Goal: Information Seeking & Learning: Check status

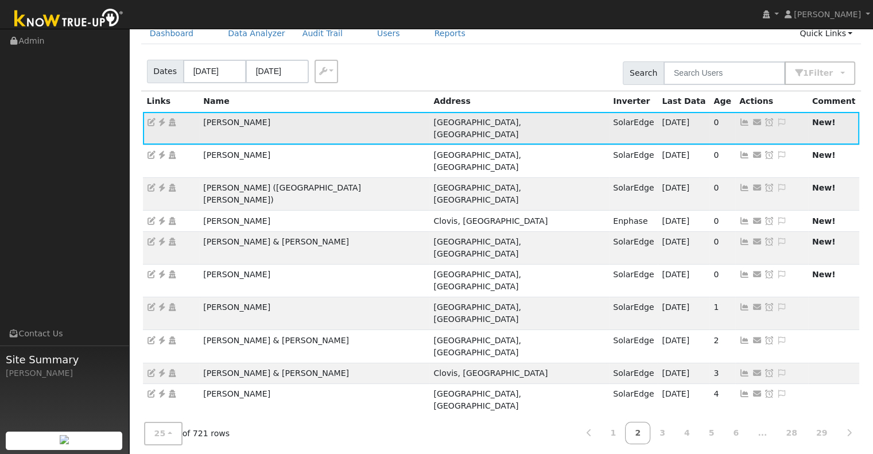
scroll to position [55, 0]
click at [161, 126] on link at bounding box center [162, 122] width 10 height 9
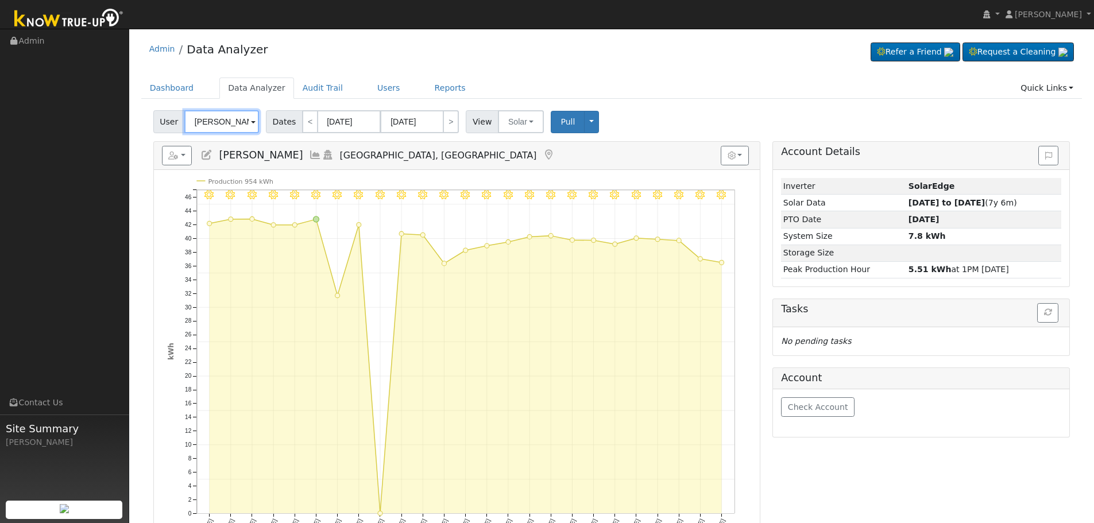
click at [223, 119] on input "[PERSON_NAME]" at bounding box center [221, 121] width 75 height 23
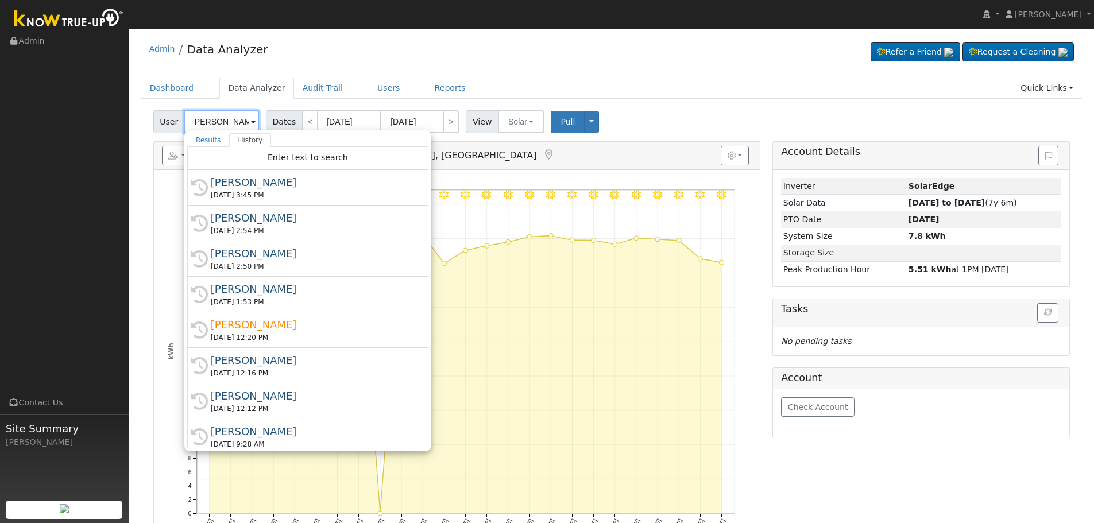
scroll to position [0, 4]
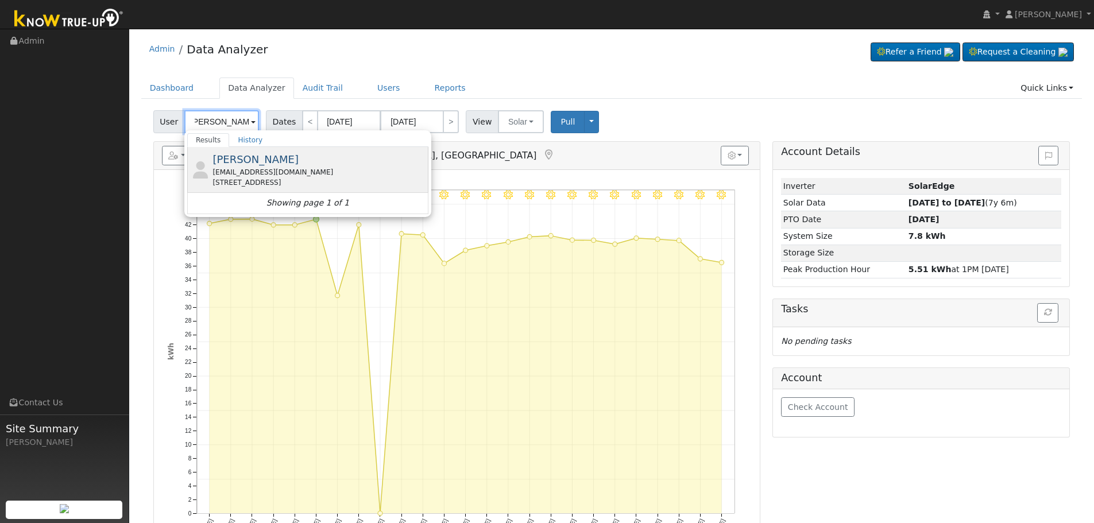
type input "Susan Pressnell"
click at [277, 171] on div "susanpressnell@gmail.com" at bounding box center [318, 172] width 213 height 10
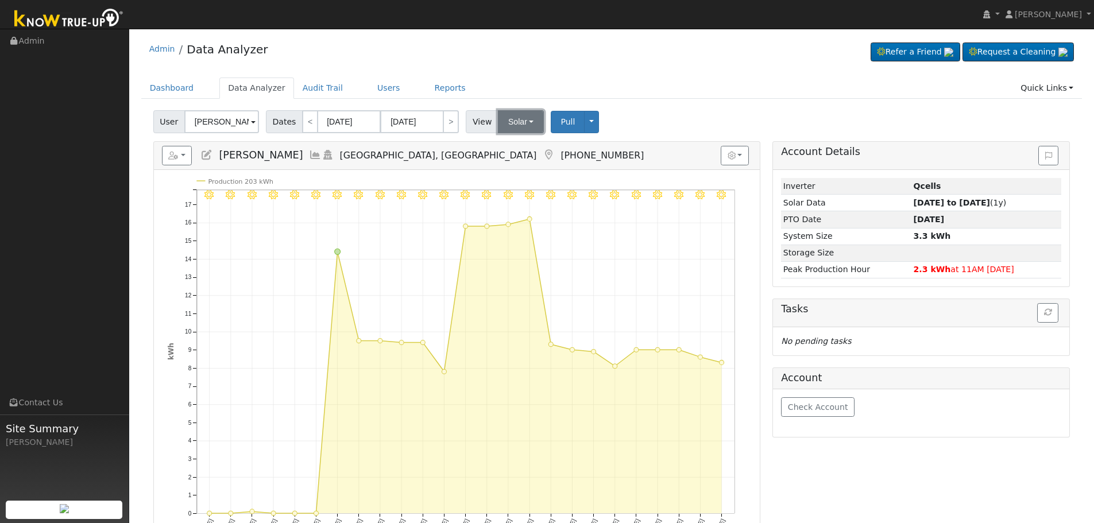
click at [514, 120] on button "Solar" at bounding box center [521, 121] width 46 height 23
click at [520, 144] on link "Utility" at bounding box center [536, 147] width 80 height 16
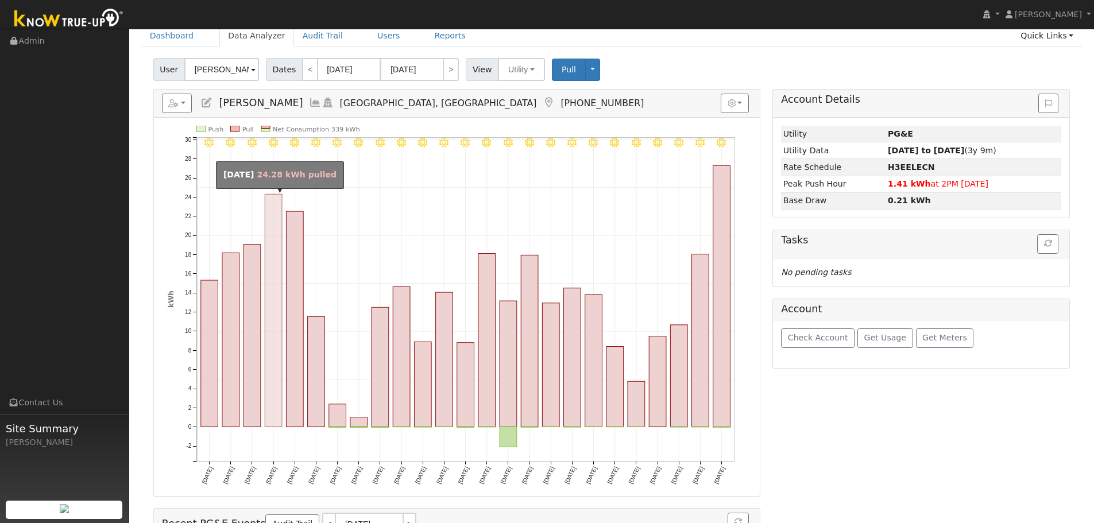
scroll to position [57, 0]
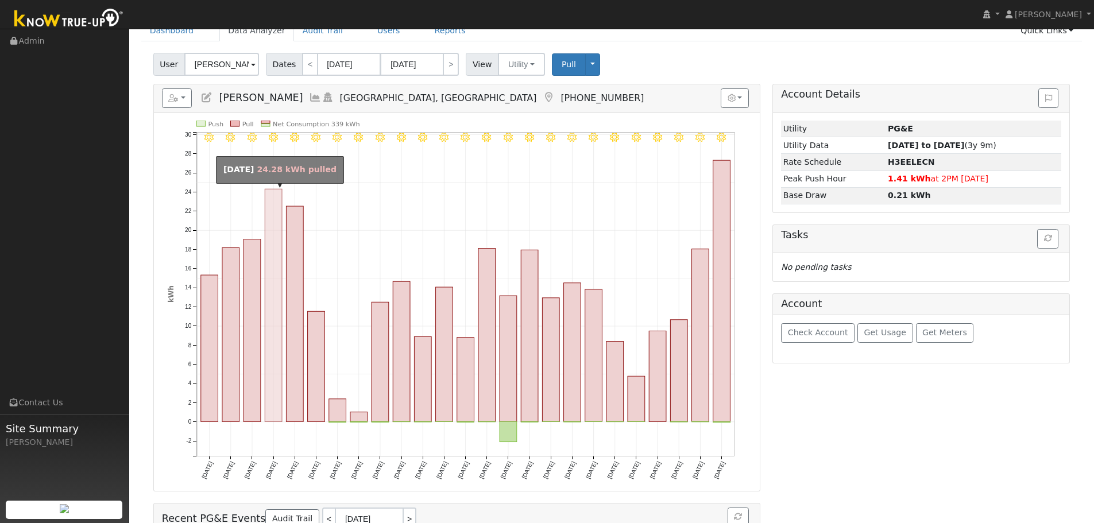
click at [276, 395] on rect "onclick=""" at bounding box center [273, 305] width 17 height 233
type input "08/01/2025"
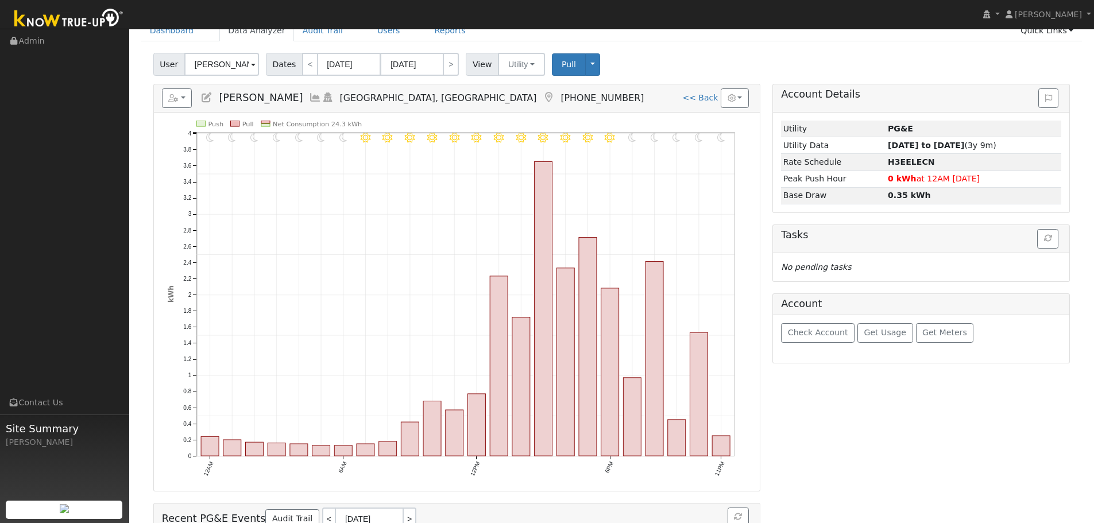
scroll to position [0, 0]
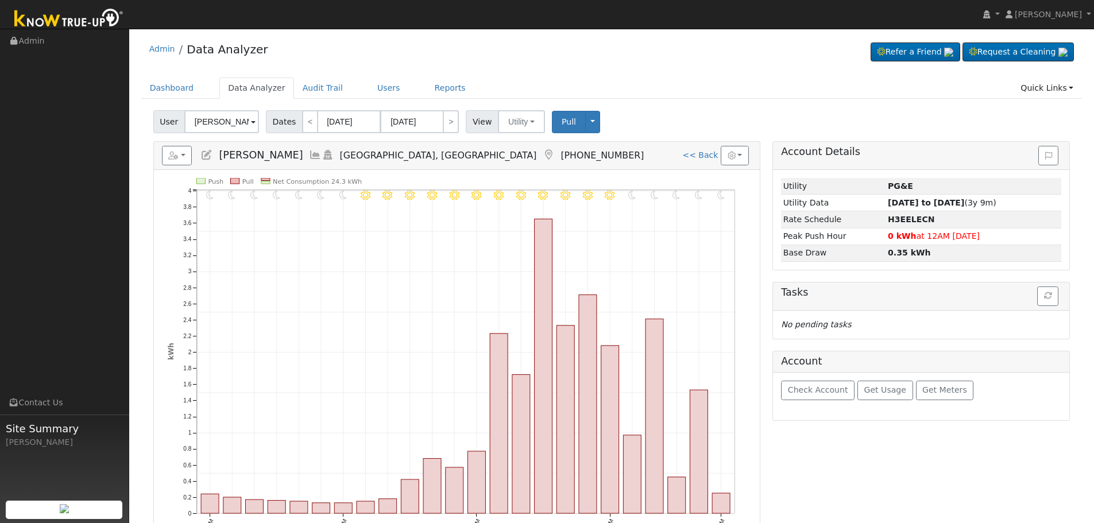
click at [703, 149] on h5 "Reports Scenario Health Check Energy Audit Account Timeline User Audit Trail In…" at bounding box center [457, 156] width 590 height 20
click at [706, 155] on link "<< Back" at bounding box center [700, 154] width 36 height 9
type input "07/29/2025"
type input "[DATE]"
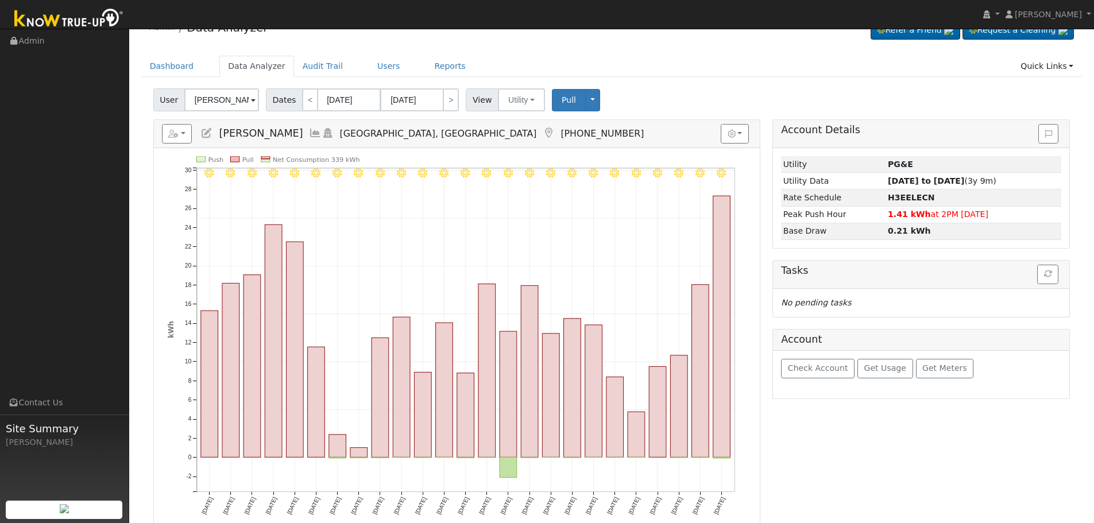
scroll to position [115, 0]
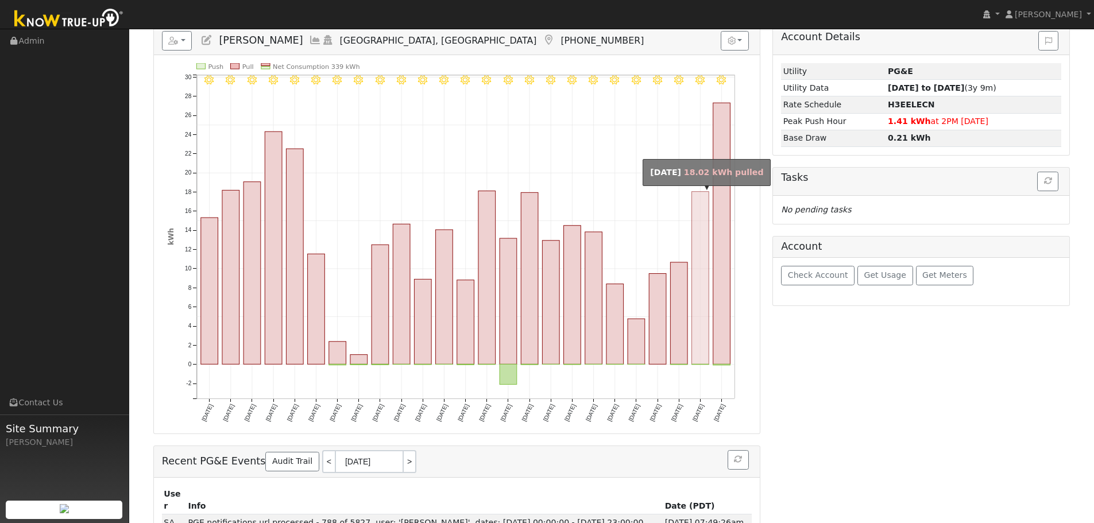
click at [714, 343] on rect "onclick=""" at bounding box center [721, 233] width 17 height 261
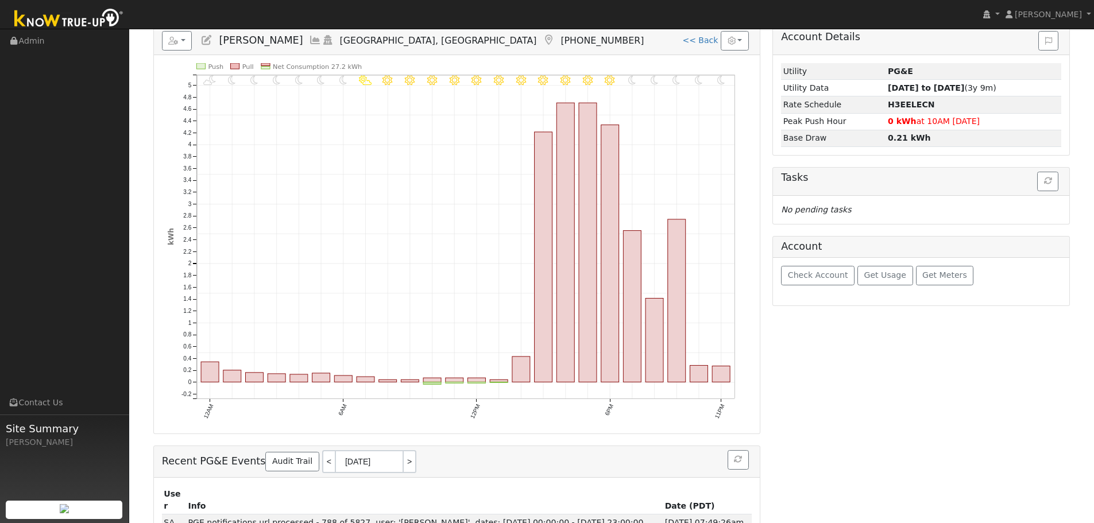
scroll to position [0, 0]
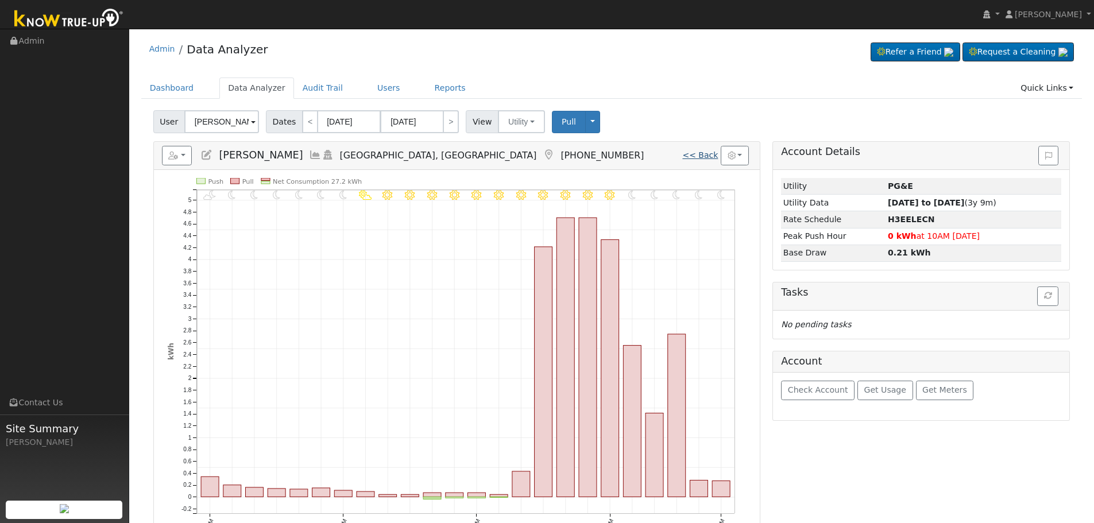
click at [703, 154] on link "<< Back" at bounding box center [700, 154] width 36 height 9
type input "07/29/2025"
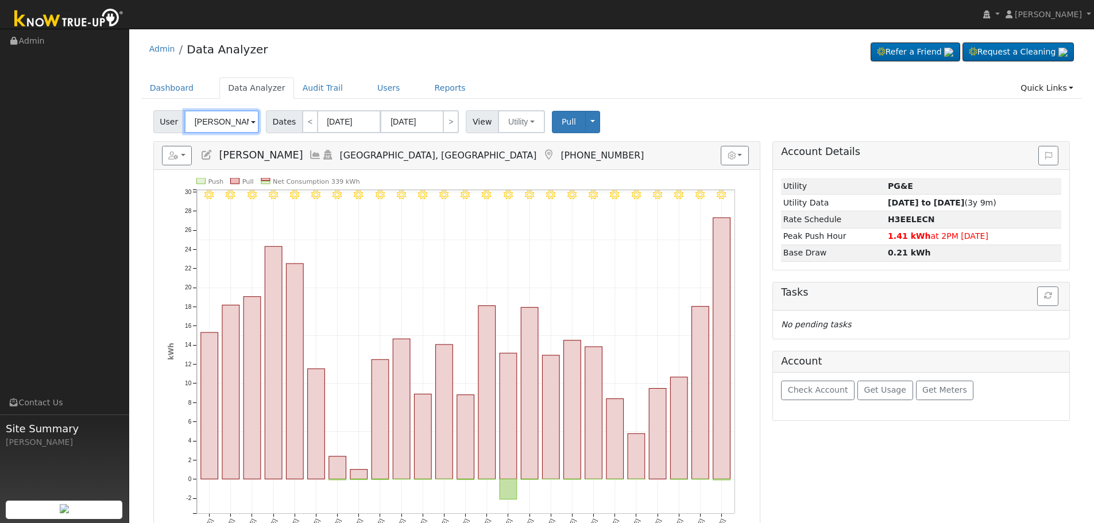
click at [207, 132] on input "Susan Pressnell" at bounding box center [221, 121] width 75 height 23
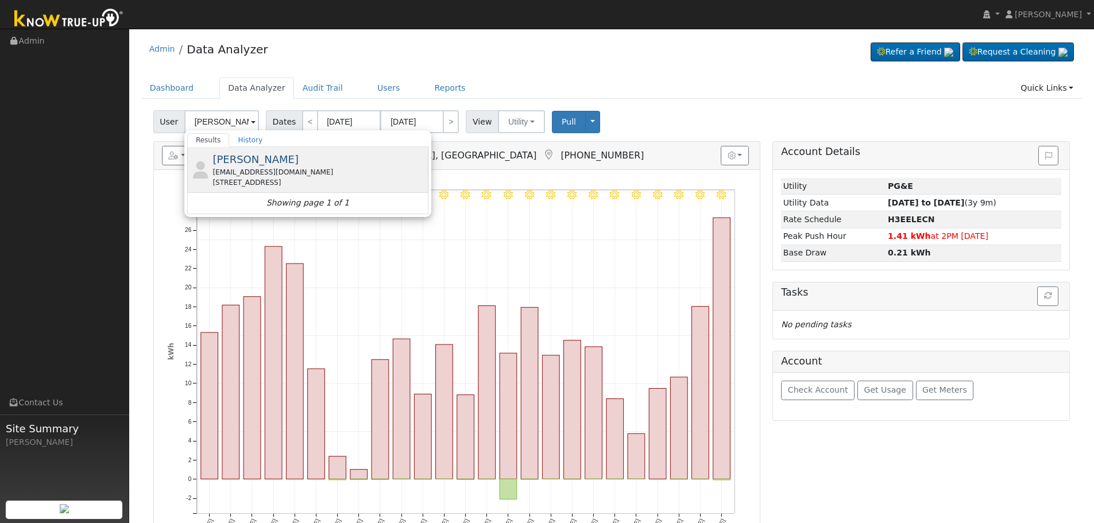
click at [237, 162] on span "Roy Cerda" at bounding box center [255, 159] width 86 height 12
type input "Roy Cerda"
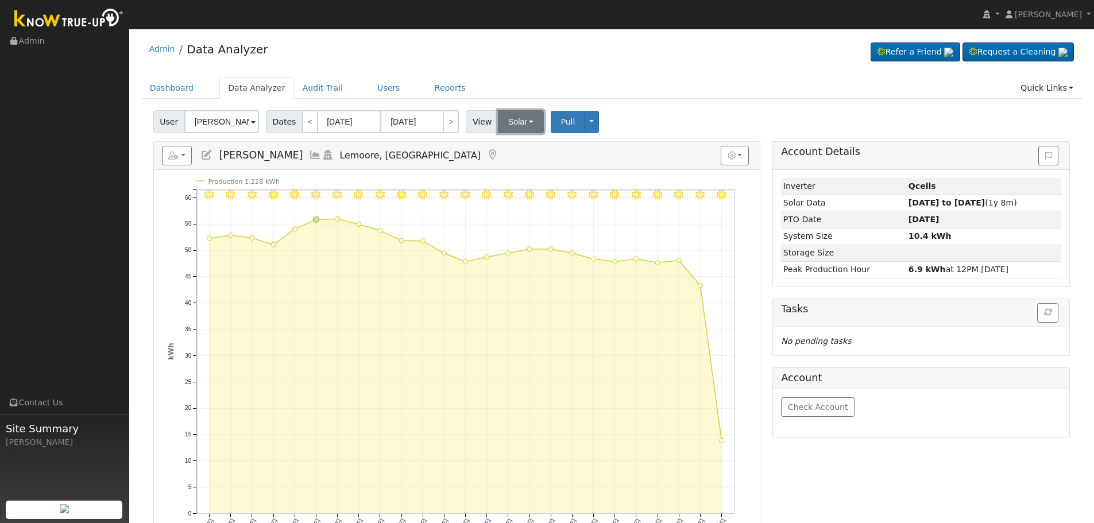
click at [509, 119] on button "Solar" at bounding box center [521, 121] width 46 height 23
click at [517, 145] on link "Utility" at bounding box center [536, 147] width 80 height 16
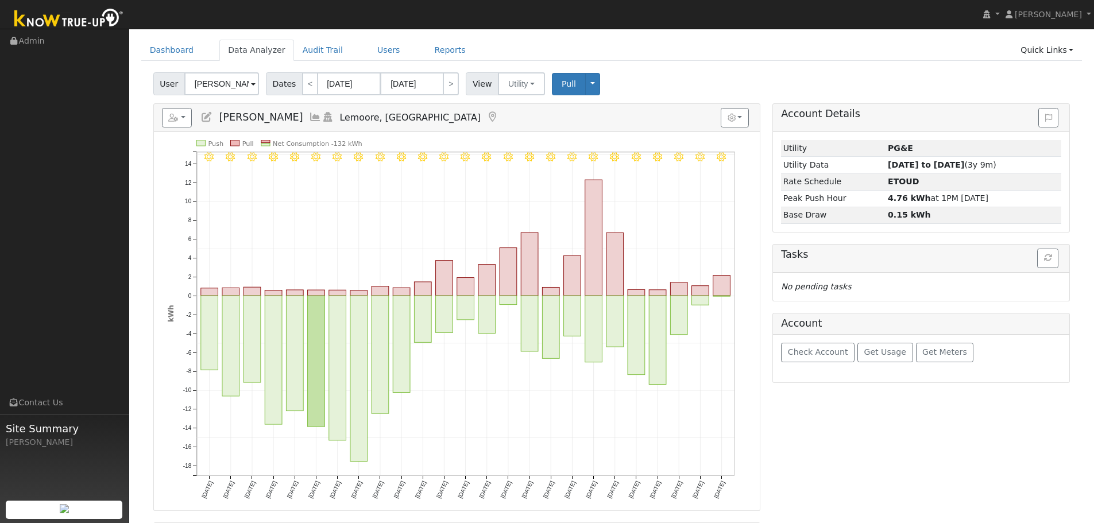
scroll to position [57, 0]
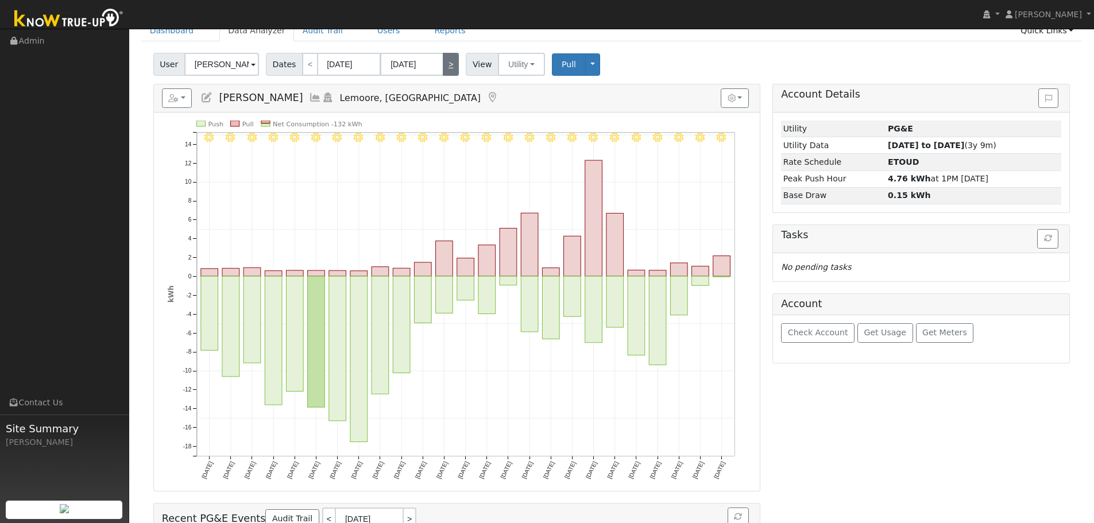
click at [443, 73] on link ">" at bounding box center [451, 64] width 16 height 23
type input "08/23/2025"
type input "09/16/2025"
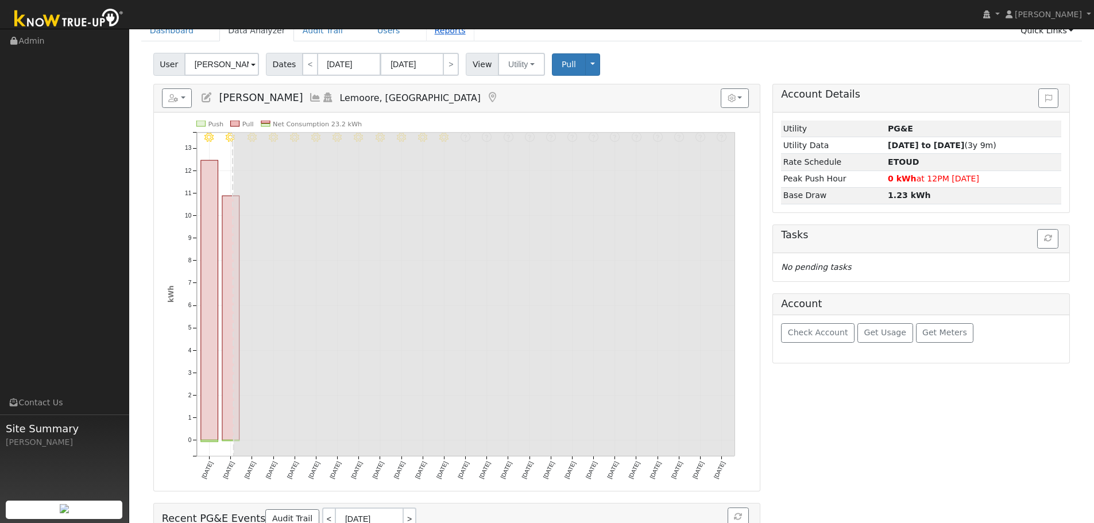
scroll to position [0, 0]
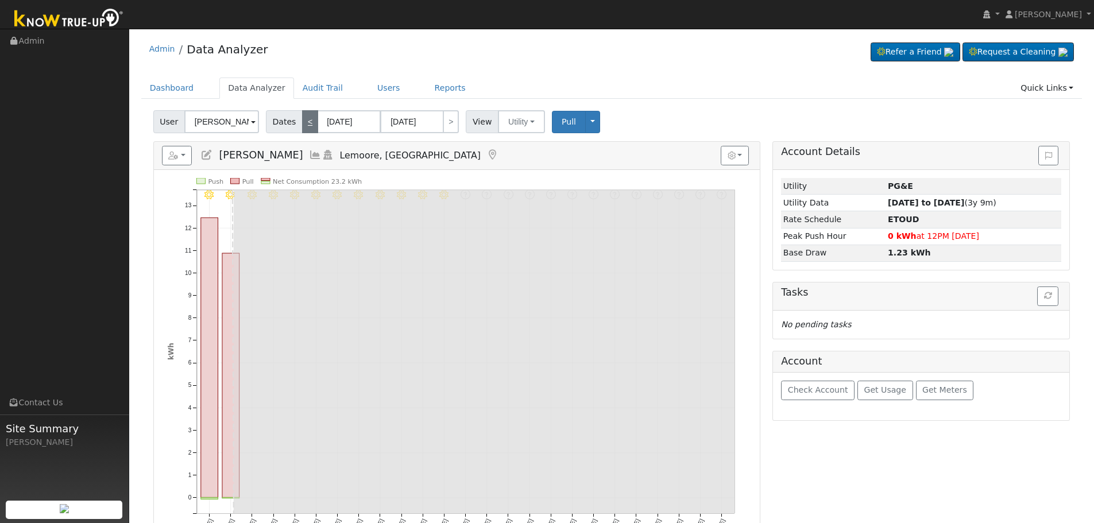
click at [304, 123] on link "<" at bounding box center [310, 121] width 16 height 23
type input "07/29/2025"
type input "[DATE]"
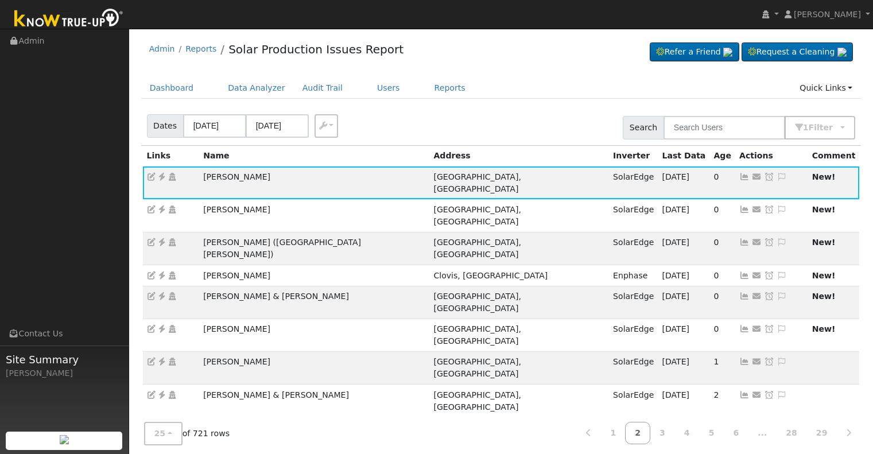
scroll to position [55, 0]
